Goal: Check status: Check status

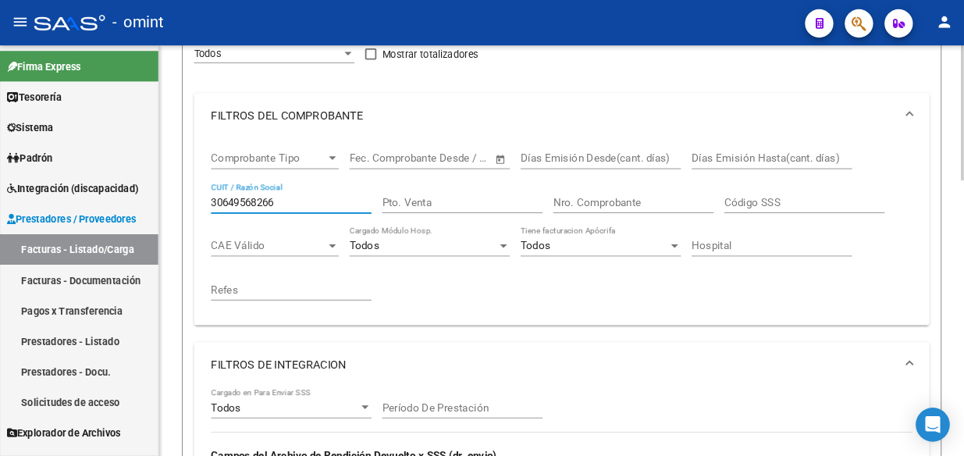
scroll to position [215, 0]
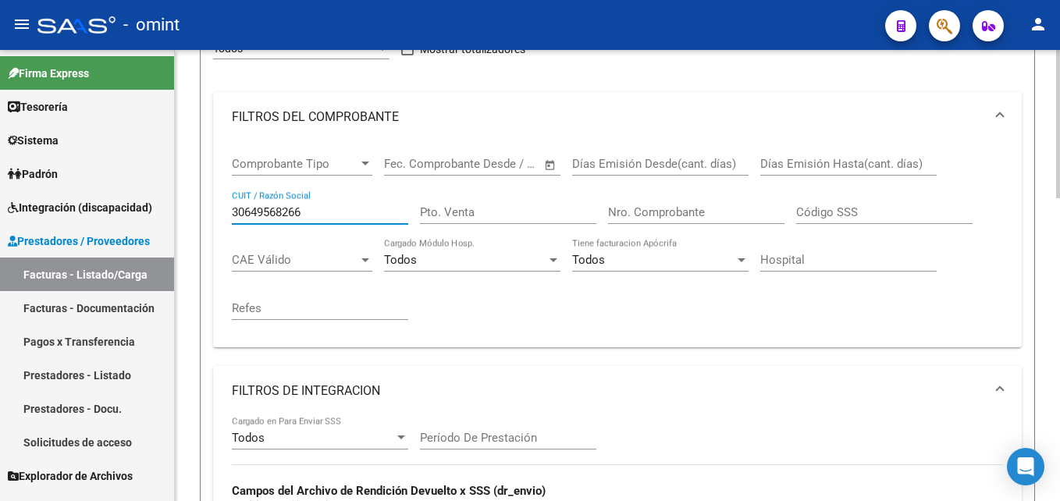
click at [760, 176] on div "Días Emisión Hasta(cant. días)" at bounding box center [848, 159] width 176 height 34
click at [213, 187] on div "Comprobante Tipo Comprobante Tipo Start date – End date Fec. Comprobante Desde …" at bounding box center [617, 244] width 809 height 205
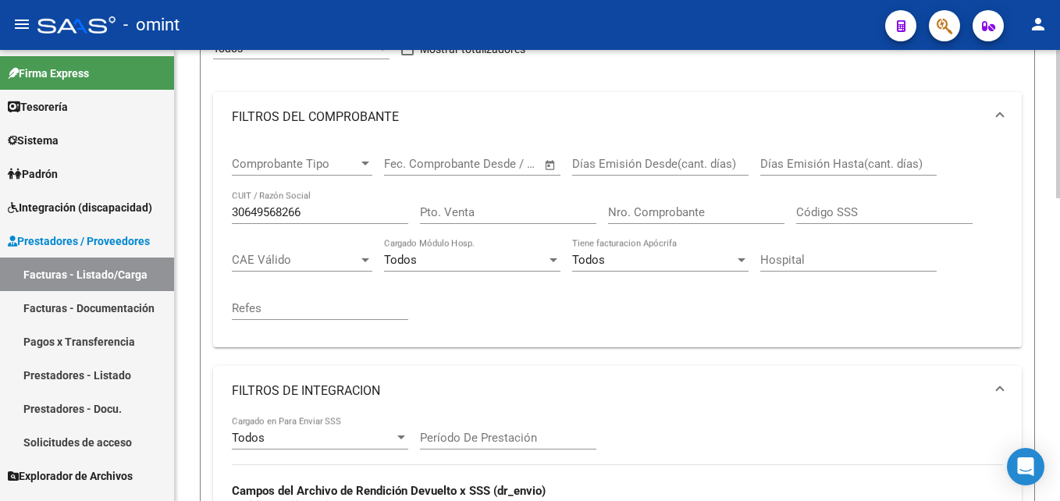
scroll to position [0, 1762]
drag, startPoint x: 304, startPoint y: 218, endPoint x: 222, endPoint y: 219, distance: 82.0
click at [222, 219] on div "Comprobante Tipo Comprobante Tipo Start date – End date Fec. Comprobante Desde …" at bounding box center [617, 244] width 809 height 205
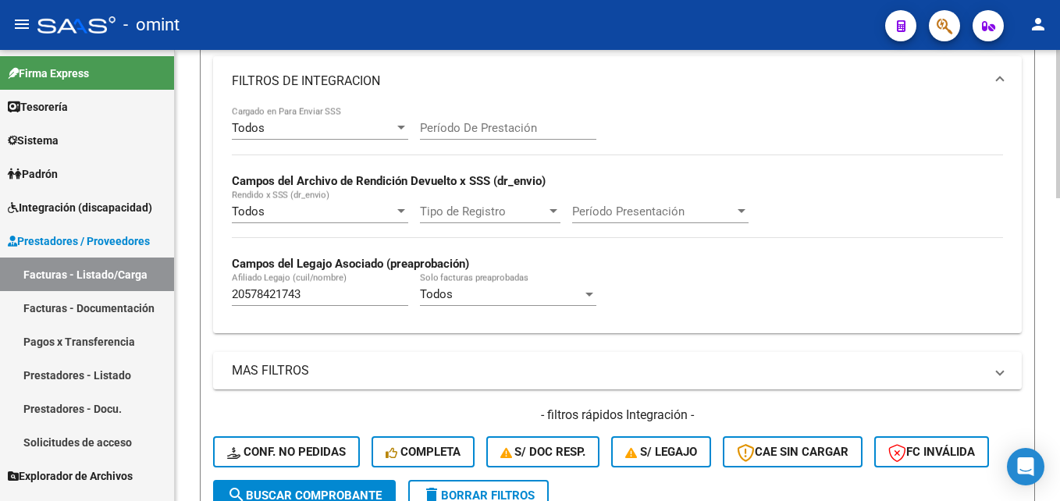
scroll to position [529, 0]
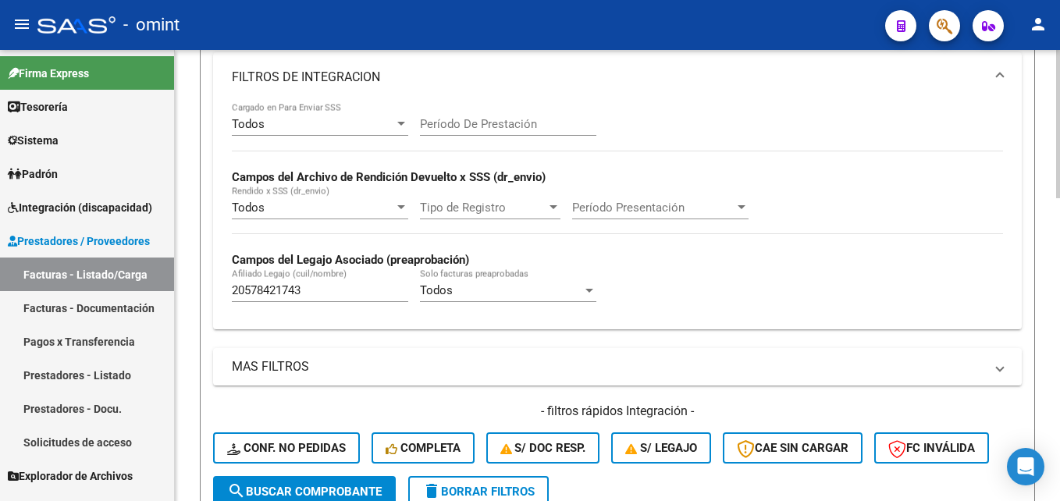
click at [268, 287] on input "20578421743" at bounding box center [320, 290] width 176 height 14
paste input "6582189"
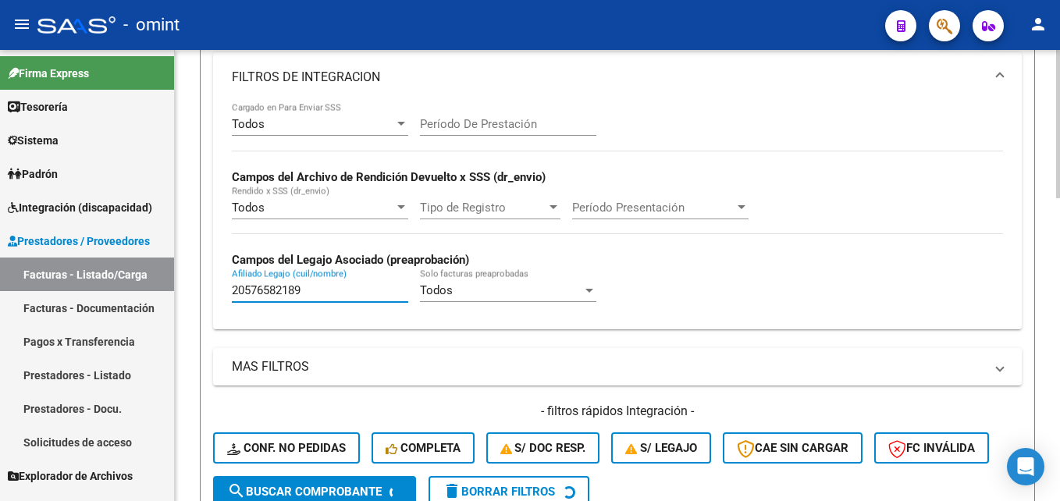
type input "20576582189"
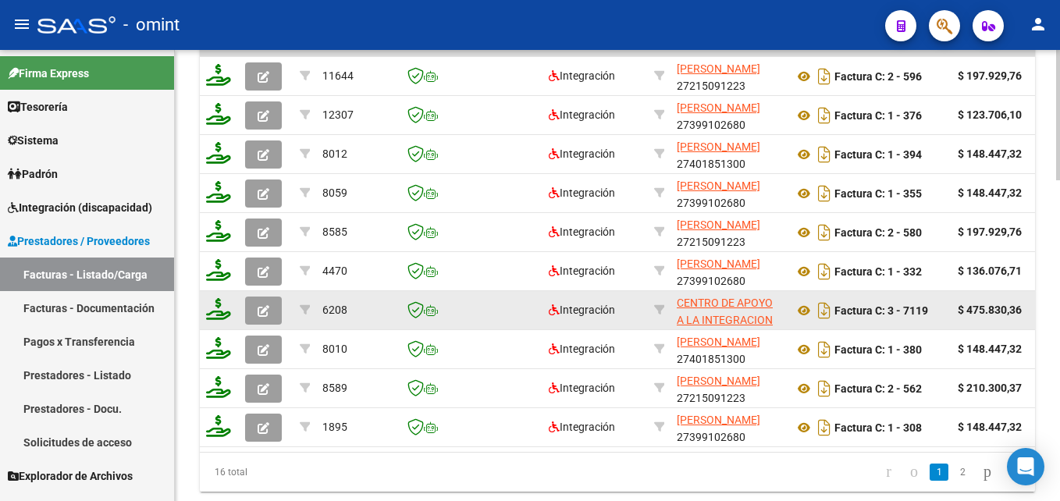
scroll to position [1066, 0]
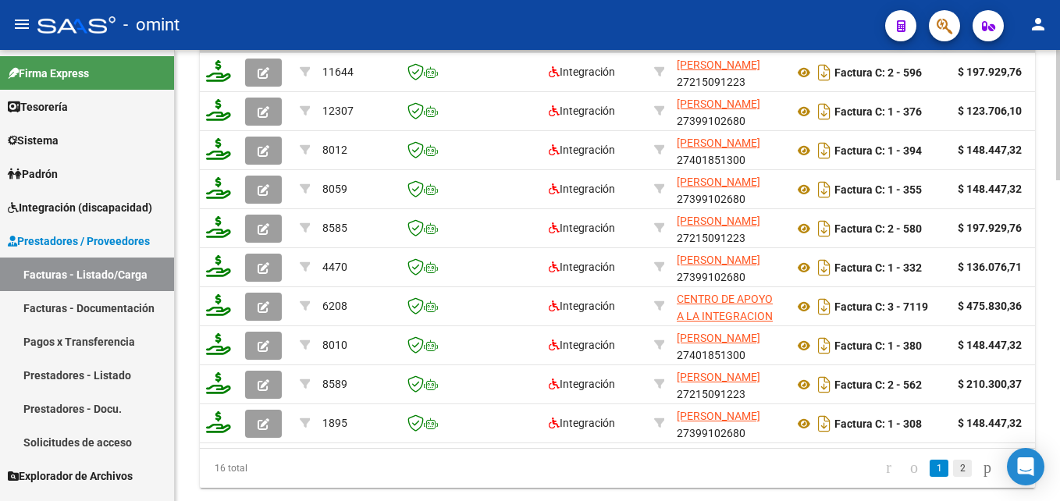
click at [953, 477] on link "2" at bounding box center [962, 468] width 19 height 17
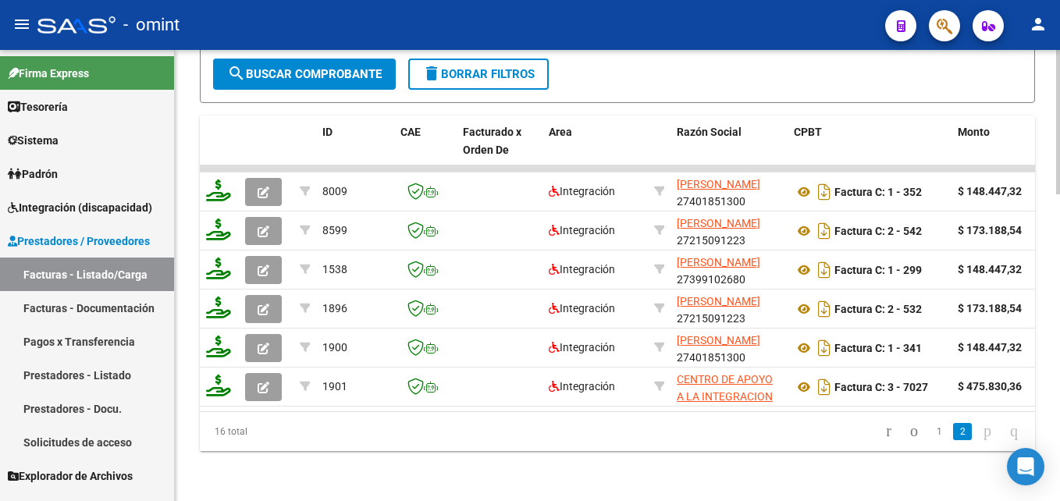
scroll to position [958, 0]
